Goal: Information Seeking & Learning: Learn about a topic

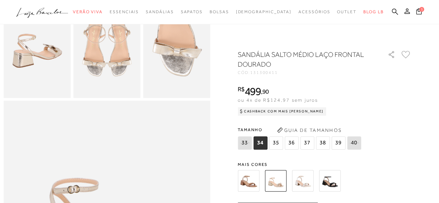
click at [302, 174] on img at bounding box center [303, 181] width 22 height 22
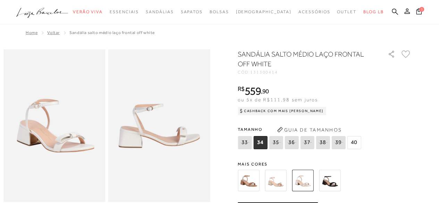
click at [278, 177] on img at bounding box center [276, 181] width 22 height 22
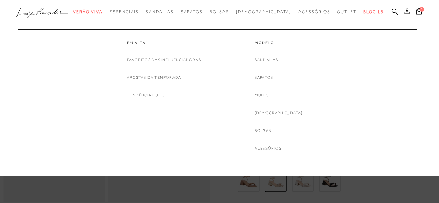
click at [103, 12] on span "Verão Viva" at bounding box center [88, 11] width 30 height 5
